Goal: Information Seeking & Learning: Learn about a topic

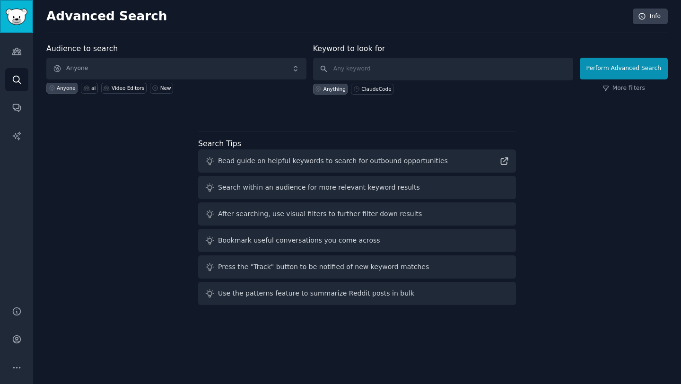
click at [24, 15] on img "Sidebar" at bounding box center [17, 17] width 22 height 17
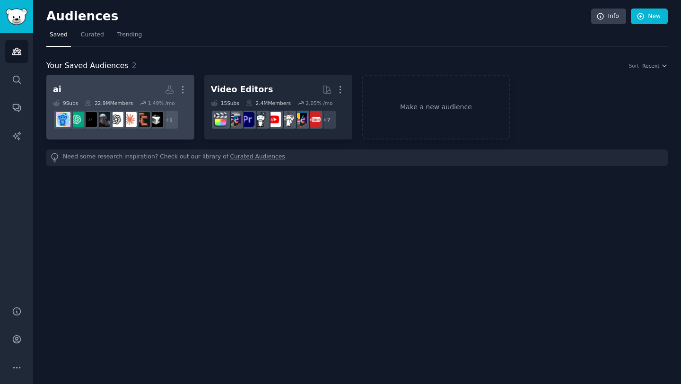
click at [104, 87] on h2 "ai More" at bounding box center [120, 89] width 135 height 17
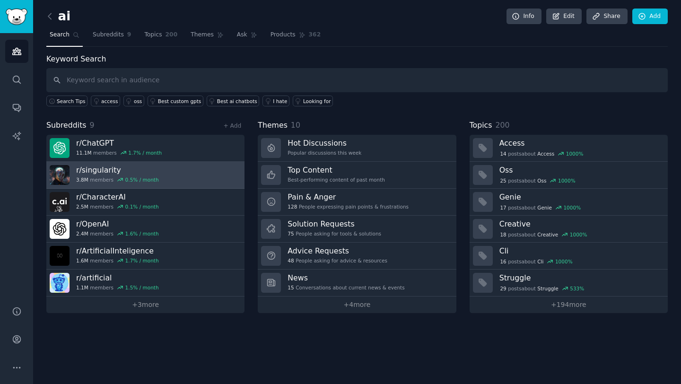
click at [181, 180] on link "r/ singularity 3.8M members 0.5 % / month" at bounding box center [145, 175] width 198 height 27
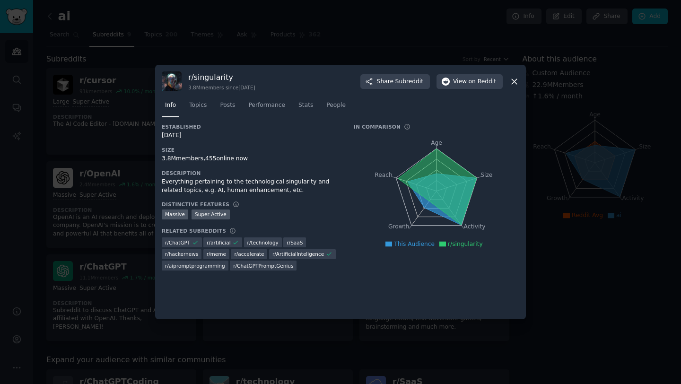
click at [335, 84] on icon at bounding box center [514, 82] width 10 height 10
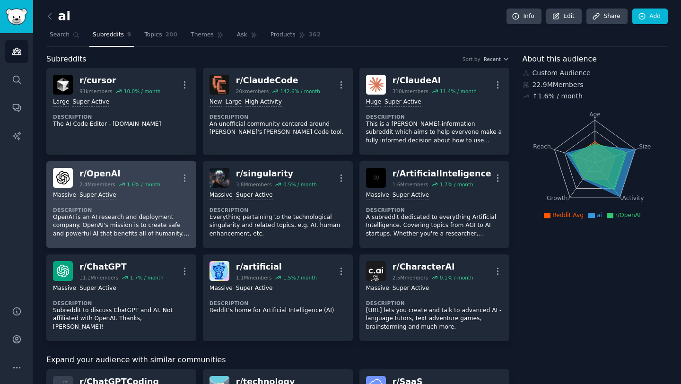
scroll to position [6, 0]
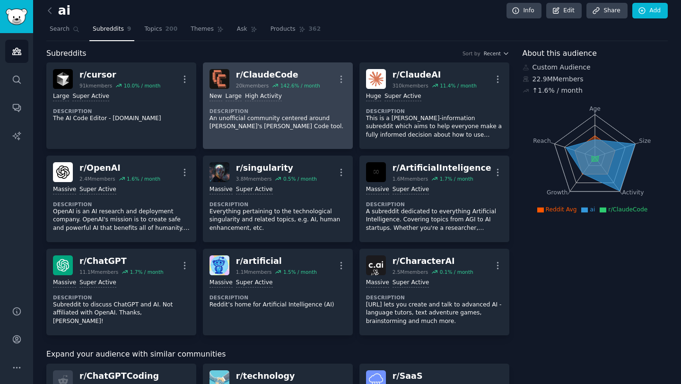
click at [270, 129] on p "An unofficial community centered around [PERSON_NAME]'s [PERSON_NAME] Code tool." at bounding box center [277, 122] width 137 height 17
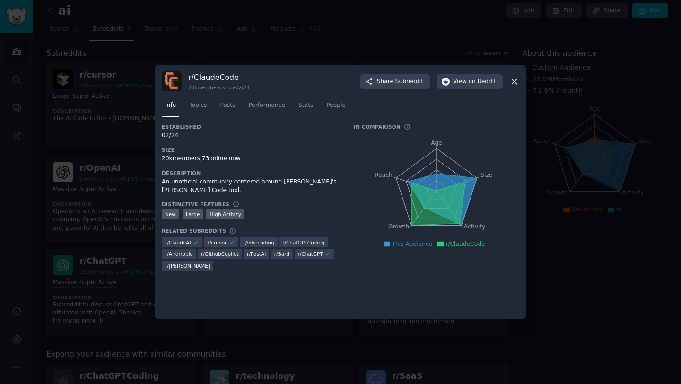
click at [335, 81] on icon at bounding box center [514, 82] width 10 height 10
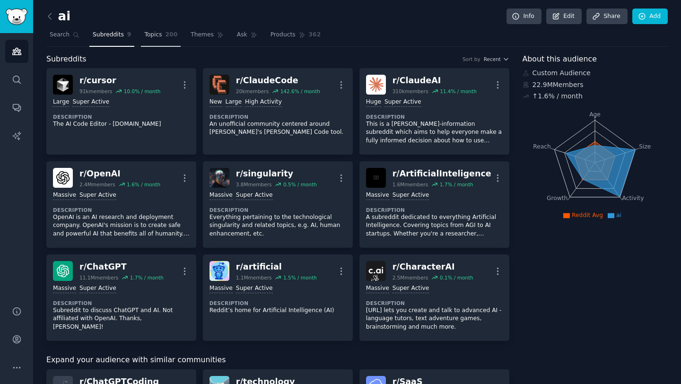
click at [166, 36] on span "200" at bounding box center [171, 35] width 12 height 9
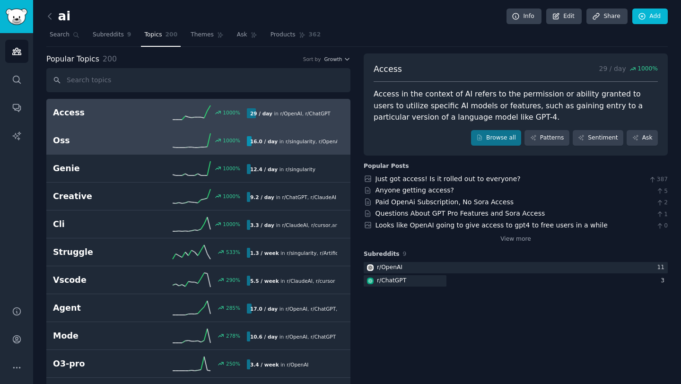
click at [110, 142] on h2 "Oss" at bounding box center [101, 141] width 97 height 12
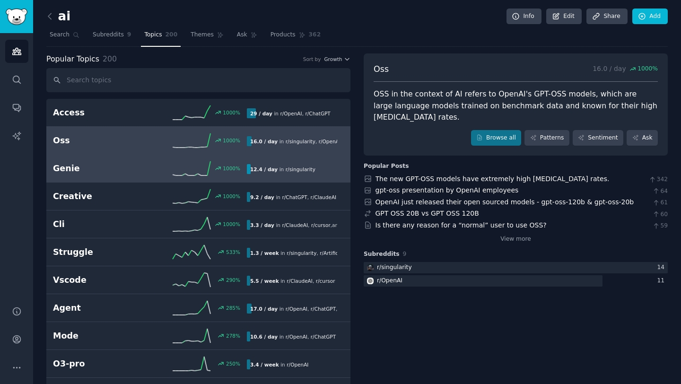
click at [111, 175] on div "Genie 1000 % 12.4 / day in r/ singularity" at bounding box center [198, 168] width 291 height 14
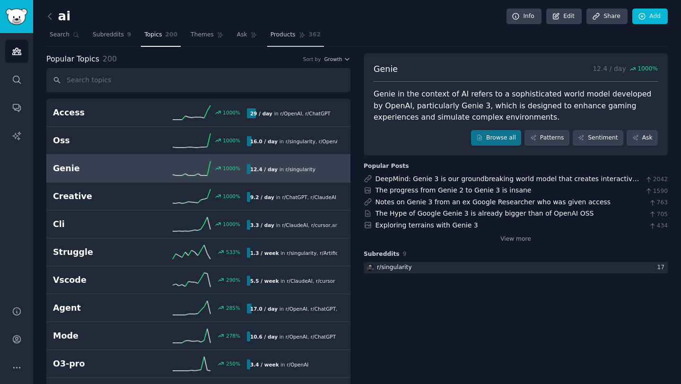
click at [273, 37] on span "Products" at bounding box center [282, 35] width 25 height 9
